Goal: Navigation & Orientation: Go to known website

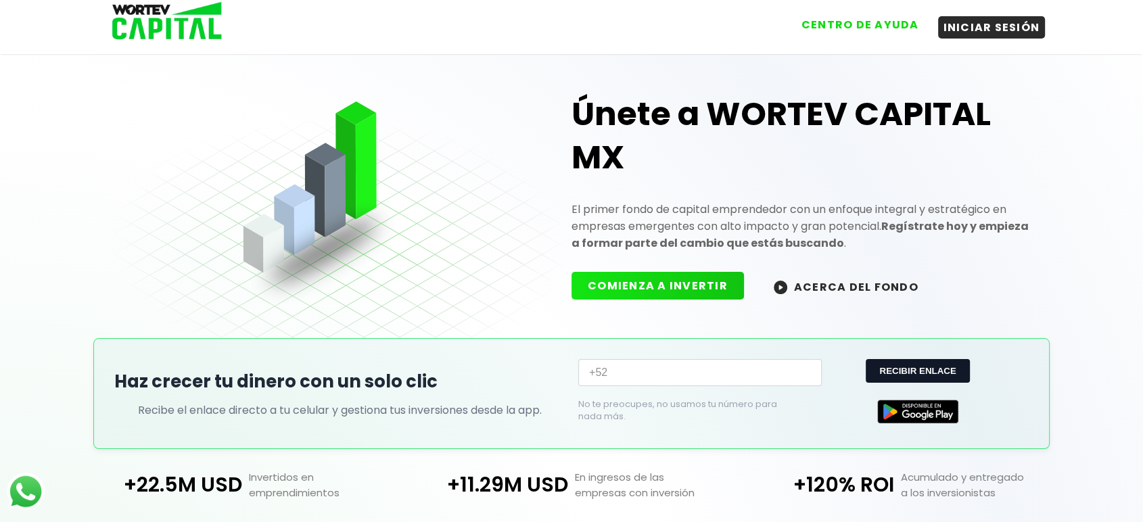
click at [850, 27] on button "CENTRO DE AYUDA" at bounding box center [860, 25] width 128 height 22
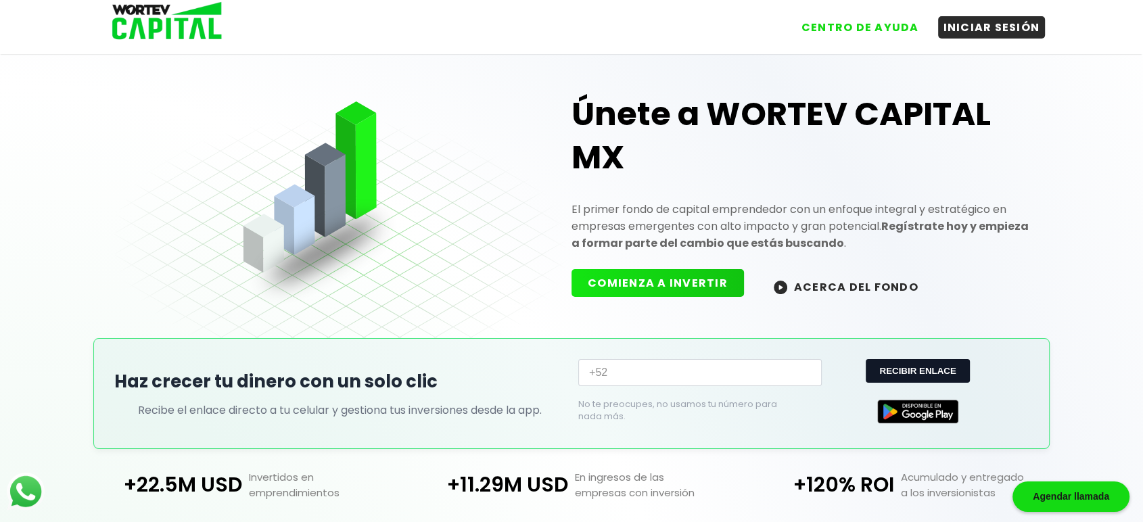
click at [645, 283] on button "COMIENZA A INVERTIR" at bounding box center [657, 283] width 172 height 28
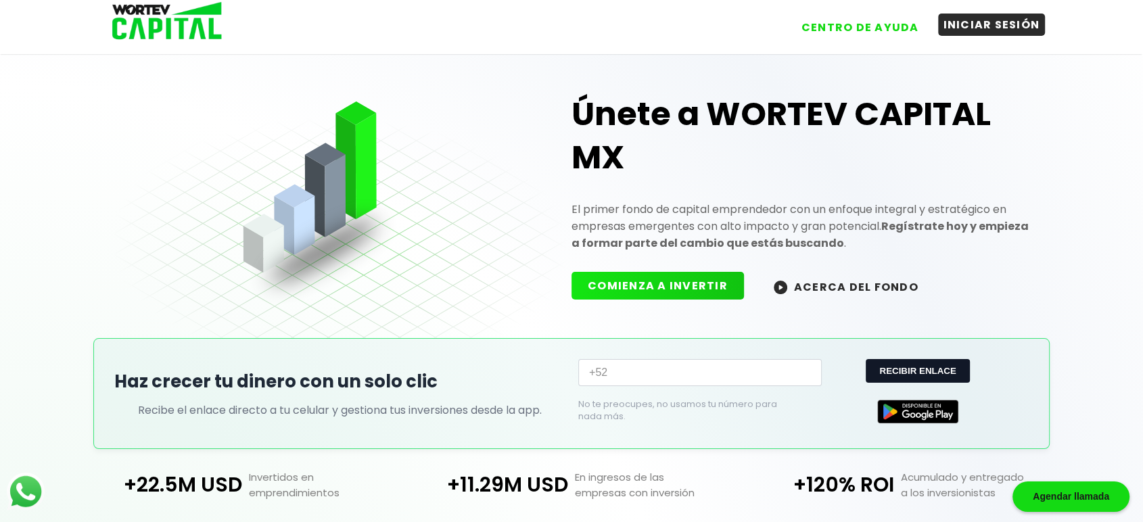
click at [982, 20] on button "INICIAR SESIÓN" at bounding box center [992, 25] width 108 height 22
click at [211, 34] on img at bounding box center [162, 22] width 129 height 44
click at [194, 9] on img at bounding box center [162, 22] width 129 height 44
